Goal: Information Seeking & Learning: Learn about a topic

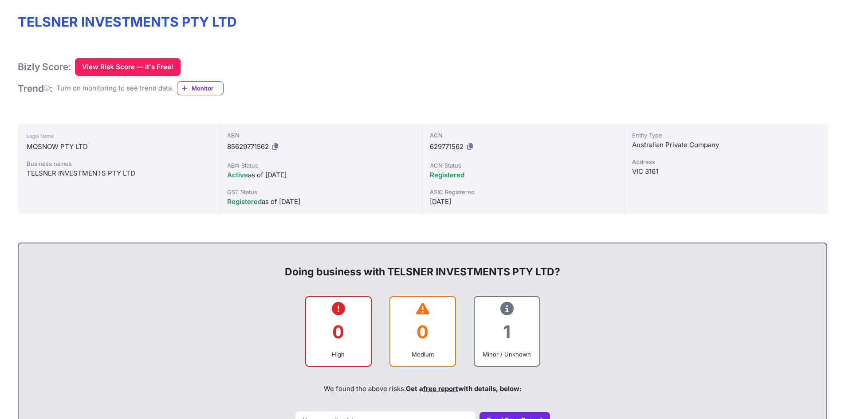
scroll to position [133, 0]
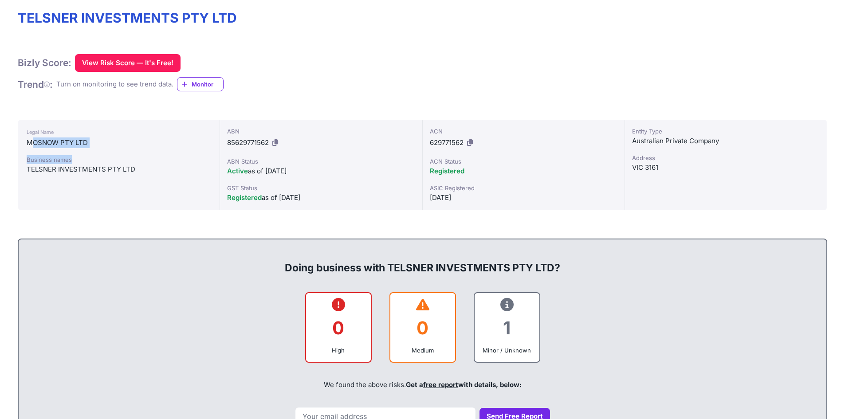
drag, startPoint x: 34, startPoint y: 146, endPoint x: 97, endPoint y: 152, distance: 63.3
click at [97, 152] on div "Legal Name MOSNOW PTY LTD Business names TELSNER INVESTMENTS PTY LTD" at bounding box center [119, 165] width 202 height 90
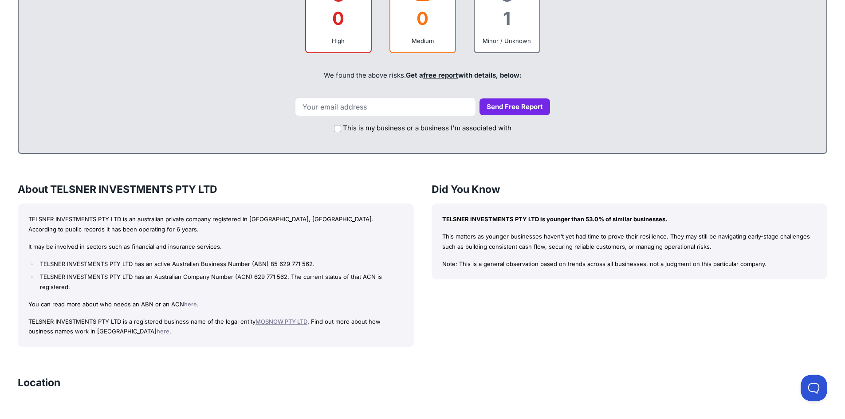
scroll to position [444, 0]
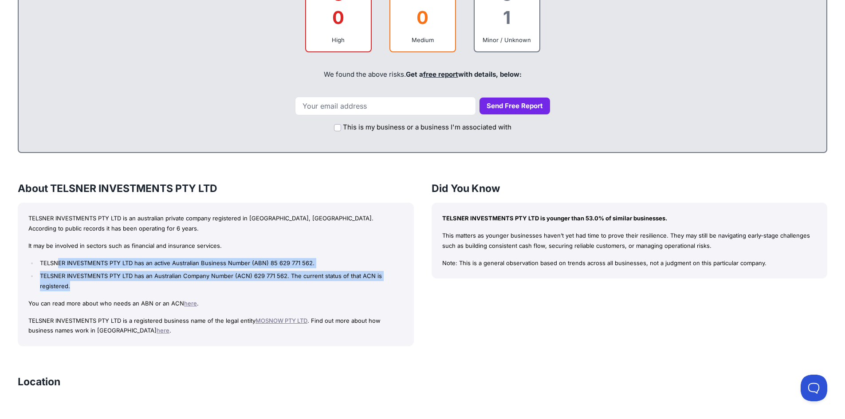
drag, startPoint x: 59, startPoint y: 260, endPoint x: 144, endPoint y: 285, distance: 89.1
click at [144, 285] on ul "TELSNER INVESTMENTS PTY LTD has an active Australian Business Number (ABN) 85 6…" at bounding box center [215, 274] width 375 height 33
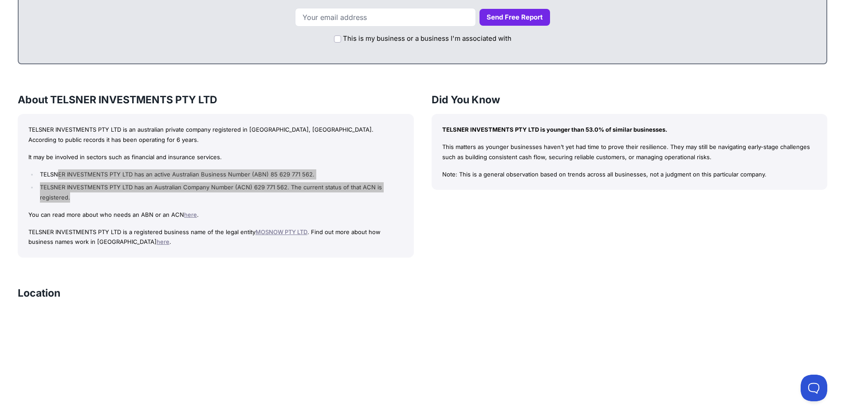
scroll to position [488, 0]
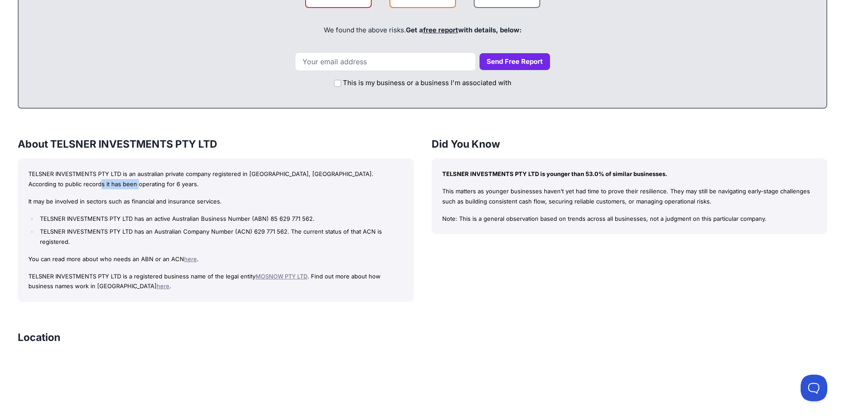
drag, startPoint x: 50, startPoint y: 182, endPoint x: 121, endPoint y: 189, distance: 71.3
click at [121, 189] on p "TELSNER INVESTMENTS PTY LTD is an australian private company registered in [GEO…" at bounding box center [215, 179] width 375 height 20
drag, startPoint x: 292, startPoint y: 171, endPoint x: 87, endPoint y: 181, distance: 205.6
click at [87, 181] on p "TELSNER INVESTMENTS PTY LTD is an australian private company registered in [GEO…" at bounding box center [215, 179] width 375 height 20
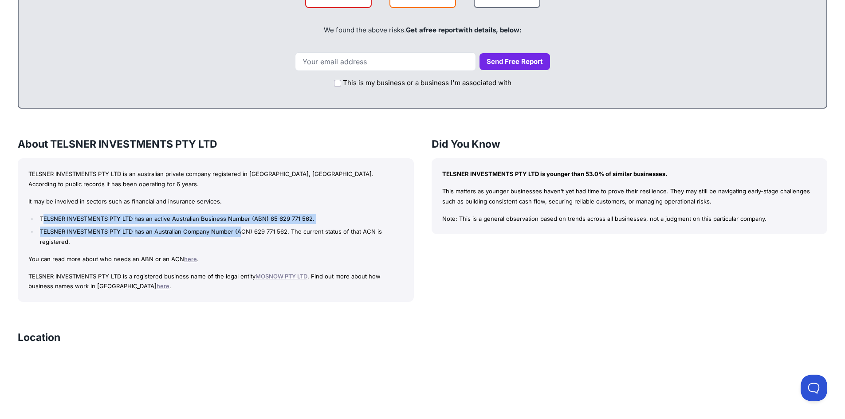
drag, startPoint x: 43, startPoint y: 219, endPoint x: 241, endPoint y: 231, distance: 197.8
click at [241, 231] on ul "TELSNER INVESTMENTS PTY LTD has an active Australian Business Number (ABN) 85 6…" at bounding box center [215, 230] width 375 height 33
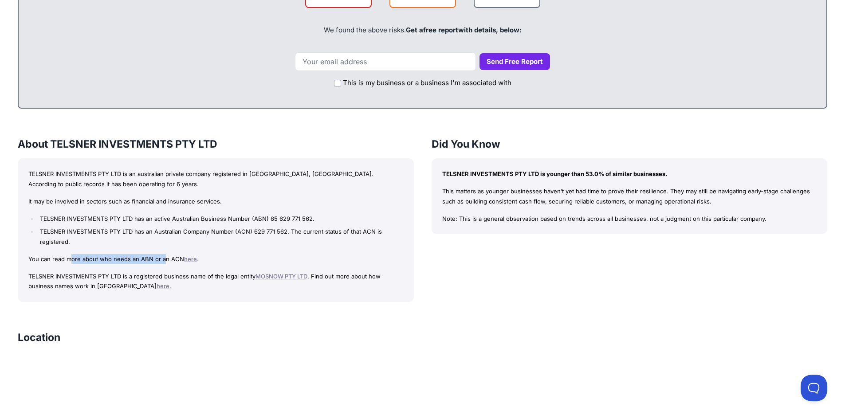
drag, startPoint x: 72, startPoint y: 257, endPoint x: 161, endPoint y: 259, distance: 88.7
click at [161, 259] on p "You can read more about who needs an ABN or an ACN here ." at bounding box center [215, 259] width 375 height 10
drag, startPoint x: 109, startPoint y: 272, endPoint x: 218, endPoint y: 272, distance: 109.1
click at [218, 272] on p "TELSNER INVESTMENTS PTY LTD is a registered business name of the legal entity M…" at bounding box center [215, 281] width 375 height 20
drag, startPoint x: 447, startPoint y: 192, endPoint x: 505, endPoint y: 194, distance: 58.6
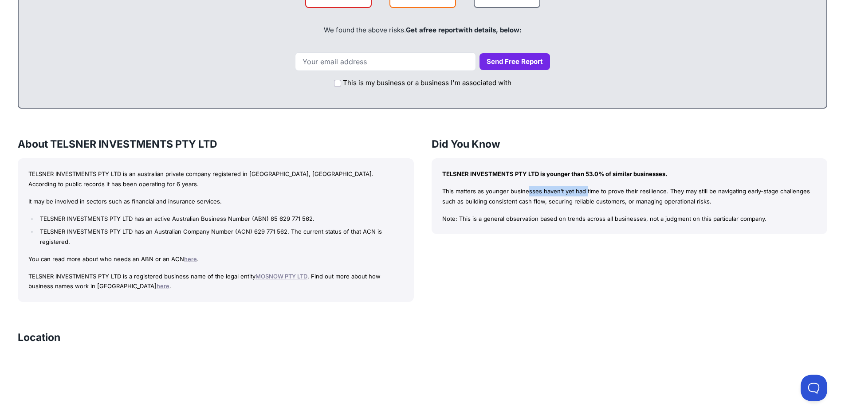
click at [505, 194] on p "This matters as younger businesses haven’t yet had time to prove their resilien…" at bounding box center [629, 196] width 375 height 20
drag, startPoint x: 530, startPoint y: 194, endPoint x: 632, endPoint y: 196, distance: 101.1
click at [632, 196] on p "This matters as younger businesses haven’t yet had time to prove their resilien…" at bounding box center [629, 196] width 375 height 20
drag, startPoint x: 644, startPoint y: 194, endPoint x: 670, endPoint y: 190, distance: 25.6
click at [670, 190] on p "This matters as younger businesses haven’t yet had time to prove their resilien…" at bounding box center [629, 196] width 375 height 20
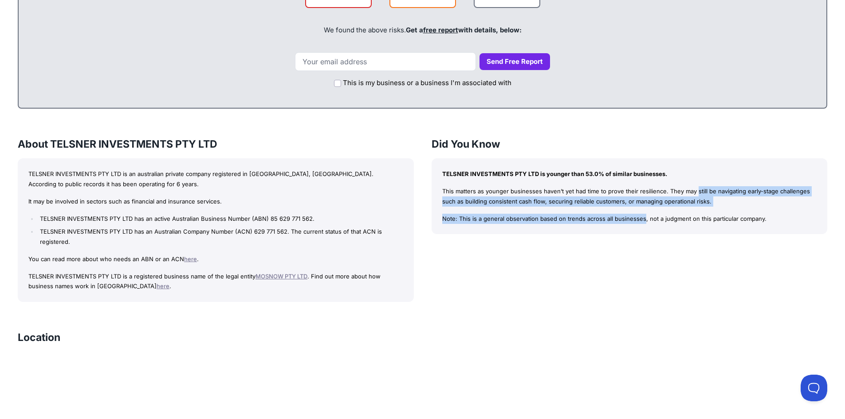
drag, startPoint x: 683, startPoint y: 189, endPoint x: 573, endPoint y: 218, distance: 114.1
click at [573, 218] on div "TELSNER INVESTMENTS PTY LTD is younger than 53.0% of similar businesses. This m…" at bounding box center [630, 196] width 396 height 76
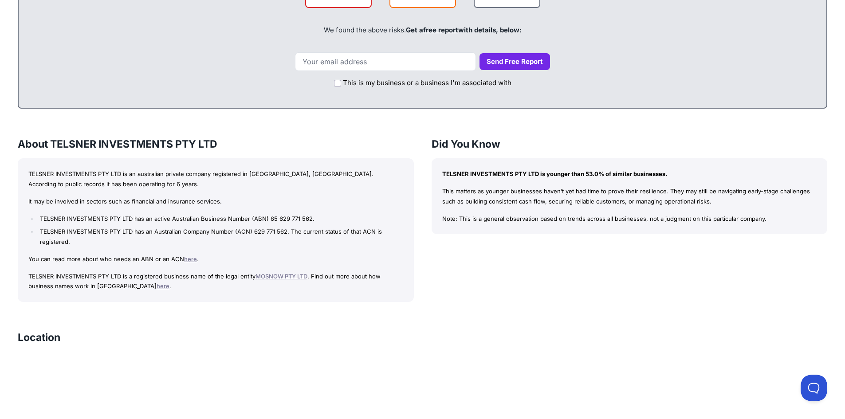
click at [605, 214] on p "Note: This is a general observation based on trends across all businesses, not …" at bounding box center [629, 219] width 375 height 10
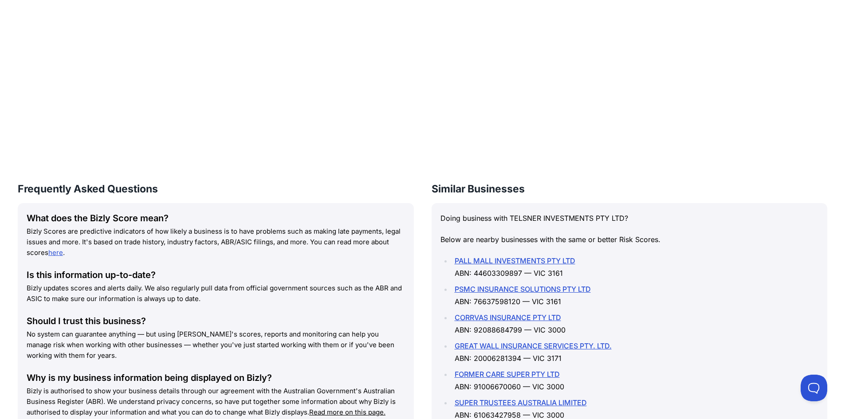
scroll to position [1000, 0]
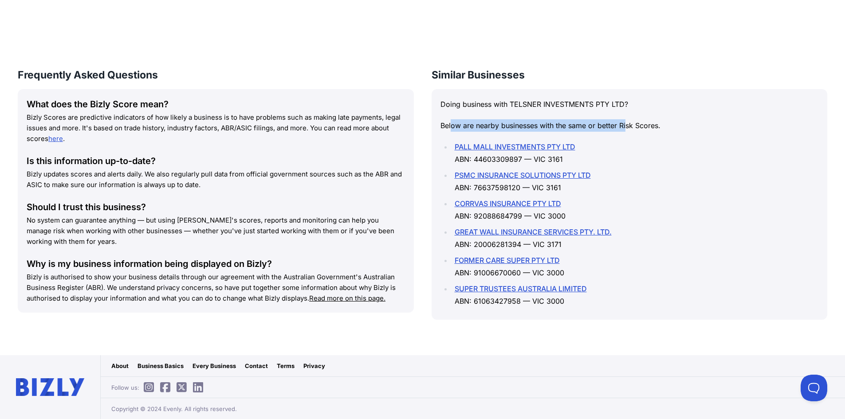
drag, startPoint x: 452, startPoint y: 124, endPoint x: 628, endPoint y: 130, distance: 175.7
click at [628, 130] on p "Below are nearby businesses with the same or better Risk Scores." at bounding box center [629, 125] width 378 height 12
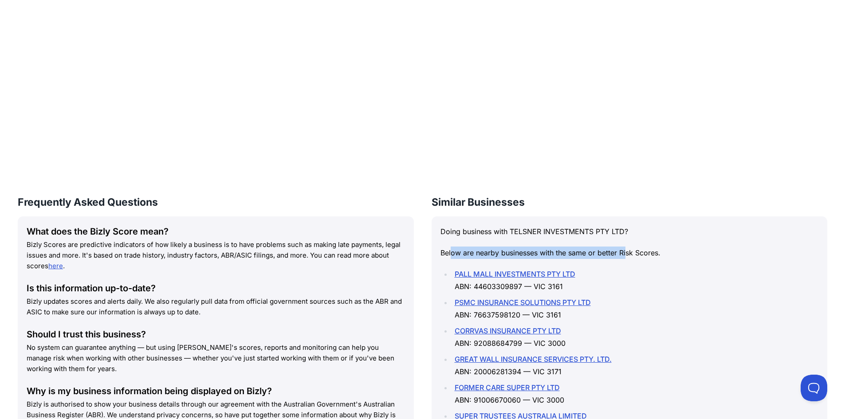
scroll to position [822, 0]
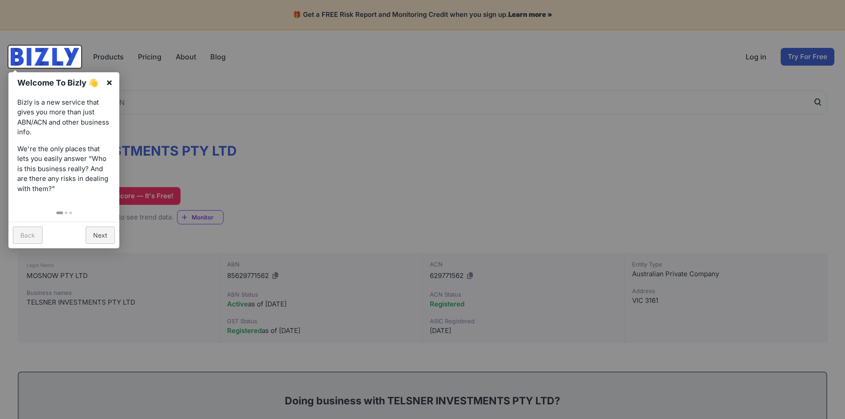
click at [110, 82] on link "×" at bounding box center [109, 82] width 20 height 20
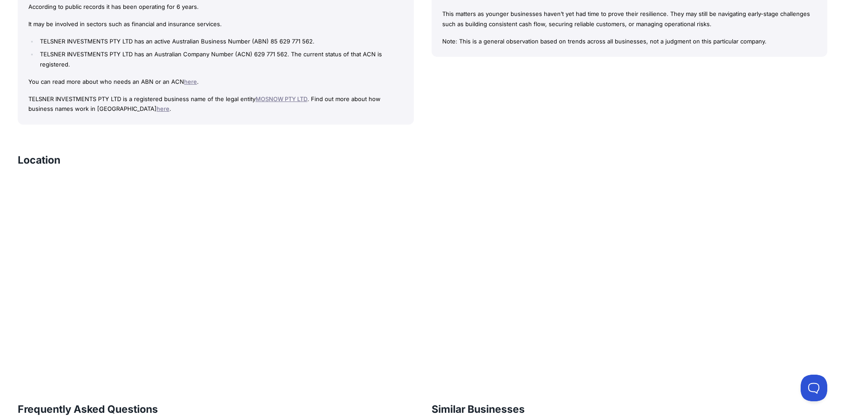
scroll to position [1000, 0]
